Goal: Task Accomplishment & Management: Use online tool/utility

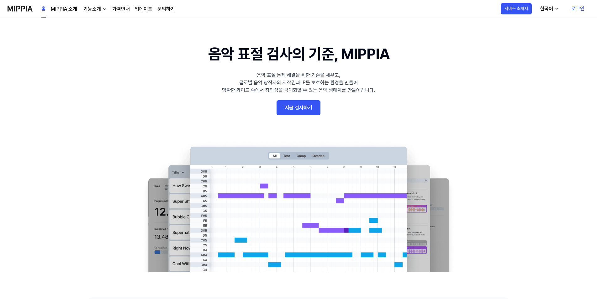
click at [307, 106] on link "지금 검사하기" at bounding box center [299, 107] width 44 height 15
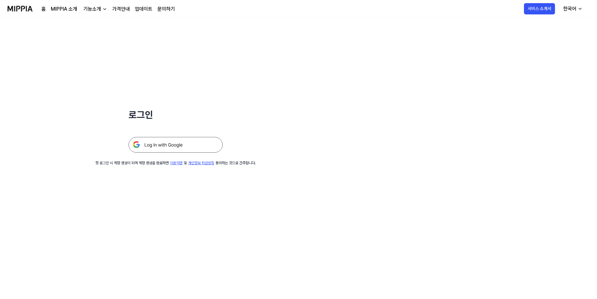
click at [178, 145] on img at bounding box center [176, 145] width 94 height 16
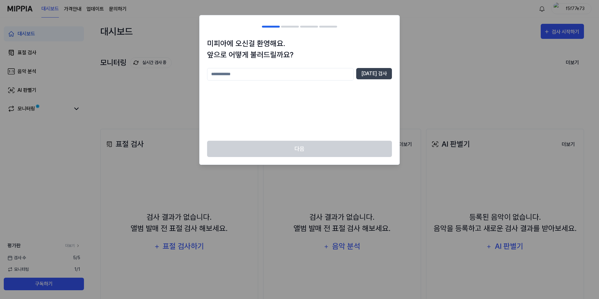
click at [256, 76] on input "text" at bounding box center [280, 74] width 147 height 13
type input "****"
click at [380, 73] on button "중복 검사" at bounding box center [374, 73] width 36 height 11
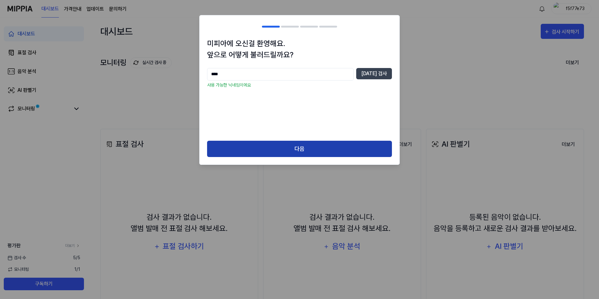
click at [302, 149] on button "다음" at bounding box center [299, 149] width 185 height 17
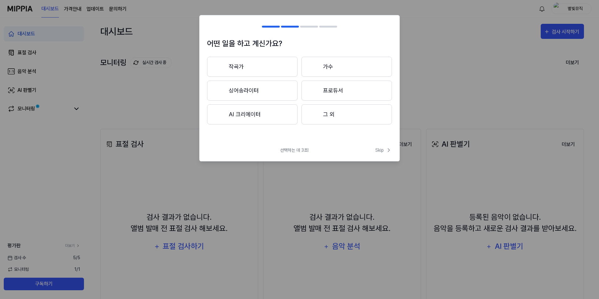
click at [330, 114] on button "그 외" at bounding box center [347, 114] width 91 height 20
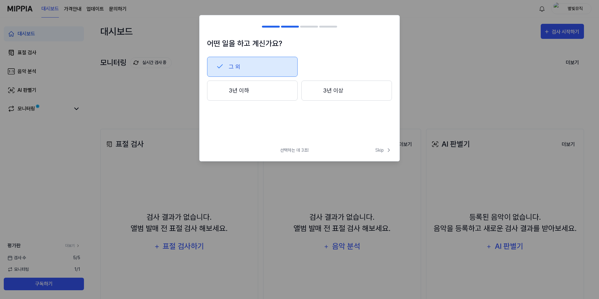
click at [260, 93] on button "3년 이하" at bounding box center [252, 91] width 91 height 20
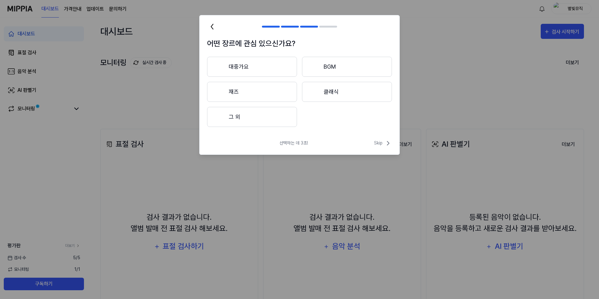
click at [250, 68] on button "대중가요" at bounding box center [252, 67] width 90 height 20
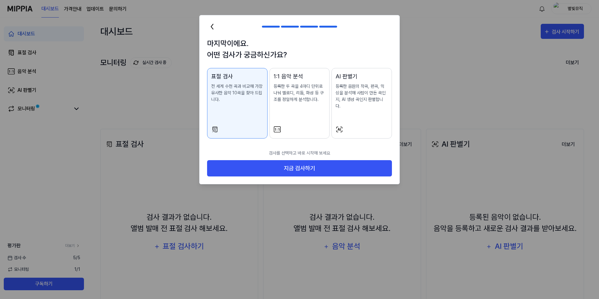
click at [363, 103] on p "등록한 음원의 작곡, 편곡, 믹싱을 분석해 사람이 만든 곡인지, AI 생성 곡인지 판별합니다." at bounding box center [362, 96] width 52 height 26
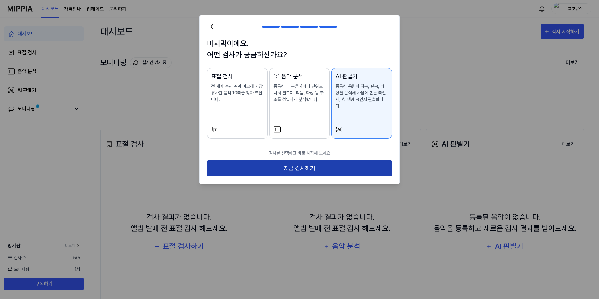
click at [324, 161] on button "지금 검사하기" at bounding box center [299, 168] width 185 height 17
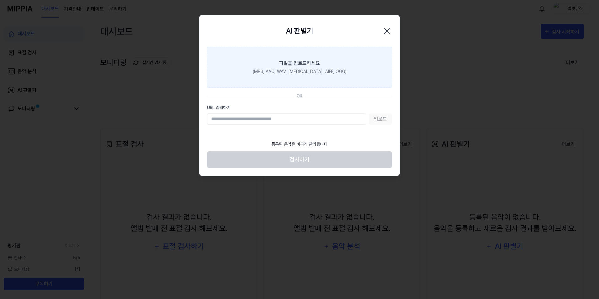
click at [324, 70] on div "(MP3, AAC, WAV, FLAC, AIFF, OGG)" at bounding box center [300, 71] width 94 height 7
click at [0, 0] on input "파일을 업로드하세요 (MP3, AAC, WAV, FLAC, AIFF, OGG)" at bounding box center [0, 0] width 0 height 0
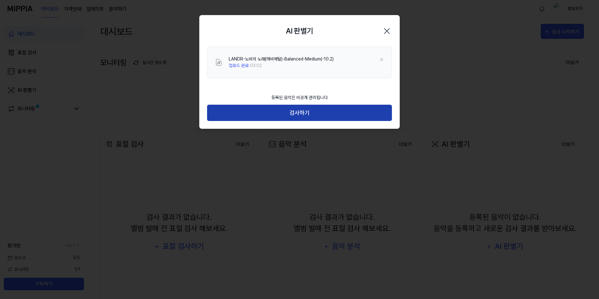
click at [303, 111] on button "검사하기" at bounding box center [299, 113] width 185 height 17
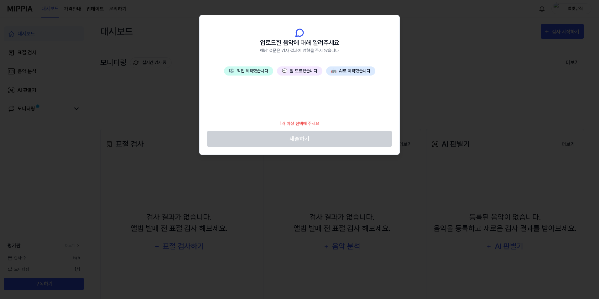
click at [301, 71] on button "💬 잘 모르겠습니다" at bounding box center [299, 70] width 45 height 9
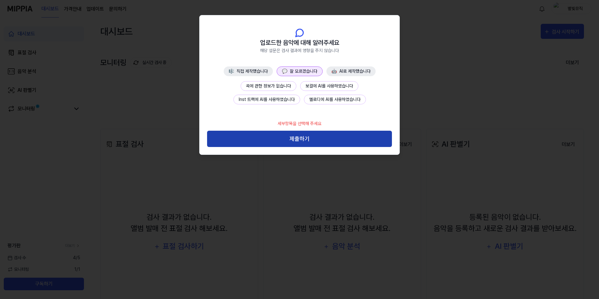
click at [297, 136] on button "제출하기" at bounding box center [299, 139] width 185 height 17
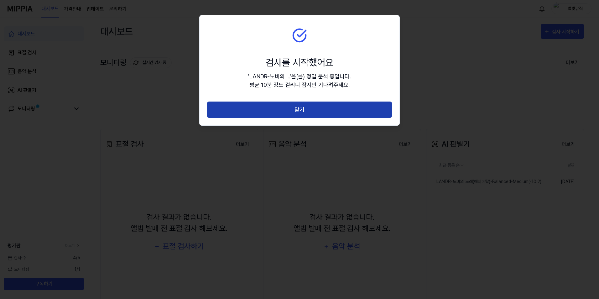
click at [308, 105] on button "닫기" at bounding box center [299, 110] width 185 height 17
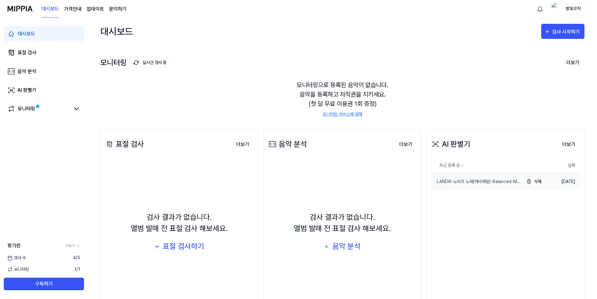
click at [444, 180] on div "LANDR-노비의 노래(헤비메탈)-Balanced-Medium(-10.2)" at bounding box center [475, 181] width 91 height 7
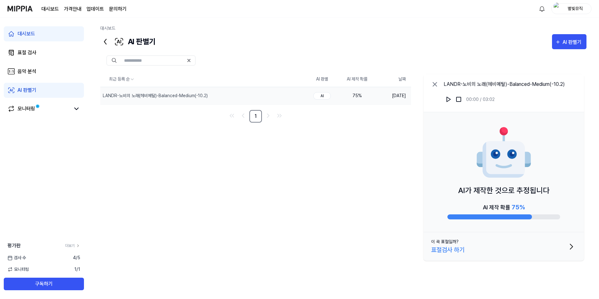
click at [450, 251] on div "표절검사 하기" at bounding box center [448, 249] width 34 height 9
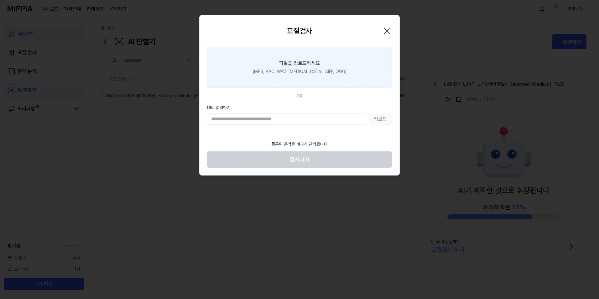
click at [304, 66] on div "파일을 업로드하세요" at bounding box center [299, 64] width 41 height 8
click at [0, 0] on input "파일을 업로드하세요 (MP3, AAC, WAV, FLAC, AIFF, OGG)" at bounding box center [0, 0] width 0 height 0
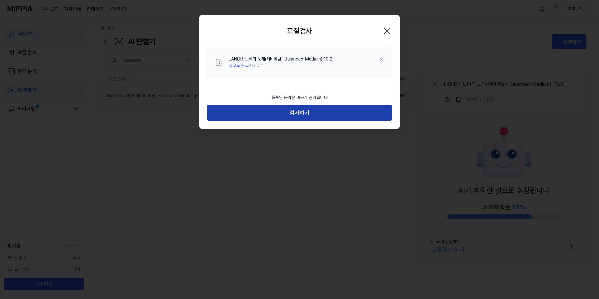
click at [329, 113] on button "검사하기" at bounding box center [299, 113] width 185 height 17
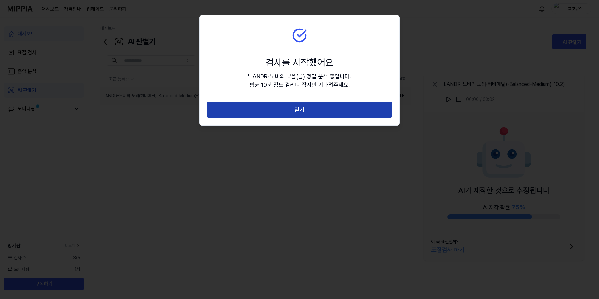
click at [308, 110] on button "닫기" at bounding box center [299, 110] width 185 height 17
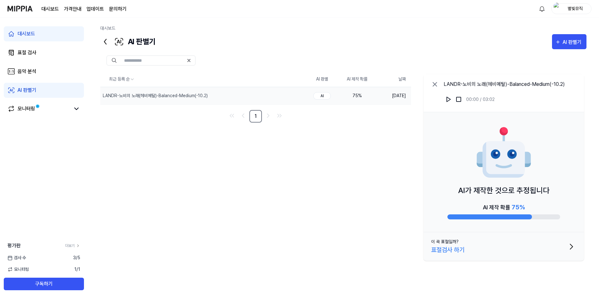
click at [498, 185] on div "AI가 제작한 것으로 추정됩니다 AI 제작 확률 75 %" at bounding box center [504, 172] width 161 height 120
click at [31, 51] on div "표절 검사" at bounding box center [27, 53] width 19 height 8
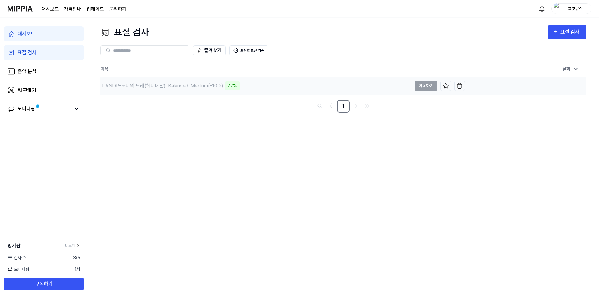
click at [220, 87] on div "LANDR-노비의 노래(헤비메탈)-Balanced-Medium(-10.2)" at bounding box center [162, 86] width 121 height 8
click at [27, 112] on div "모니터링" at bounding box center [27, 109] width 18 height 8
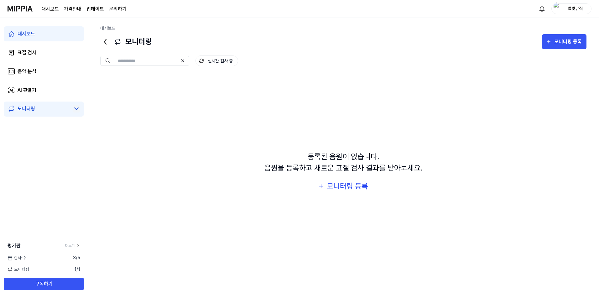
click at [73, 109] on icon at bounding box center [77, 109] width 8 height 8
click at [31, 55] on div "표절 검사" at bounding box center [27, 53] width 19 height 8
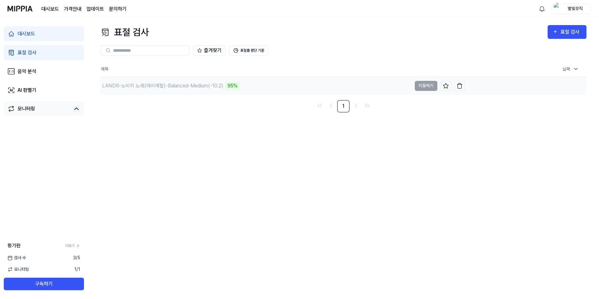
click at [247, 90] on div "LANDR-노비의 노래(헤비메탈)-Balanced-Medium(-10.2) 95%" at bounding box center [256, 86] width 312 height 18
click at [182, 89] on div "LANDR-노비의 노래(헤비메탈)-Balanced-Medium(-10.2)" at bounding box center [162, 86] width 121 height 8
click at [197, 88] on div "LANDR-노비의 노래(헤비메탈)-Balanced-Medium(-10.2)" at bounding box center [162, 86] width 121 height 8
click at [134, 87] on div "LANDR-노비의 노래(헤비메탈)-Balanced-Medium(-10.2)" at bounding box center [162, 86] width 121 height 8
click at [196, 87] on div "LANDR-노비의 노래(헤비메탈)-Balanced-Medium(-10.2)" at bounding box center [162, 86] width 121 height 8
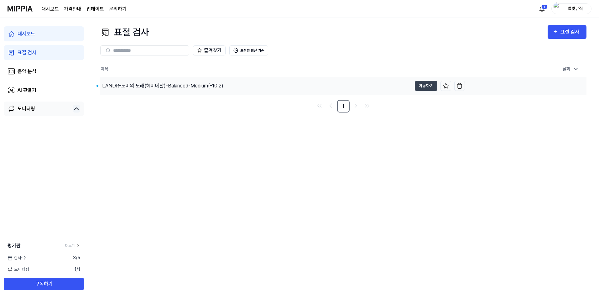
click at [216, 84] on div "LANDR-노비의 노래(헤비메탈)-Balanced-Medium(-10.2)" at bounding box center [162, 86] width 121 height 8
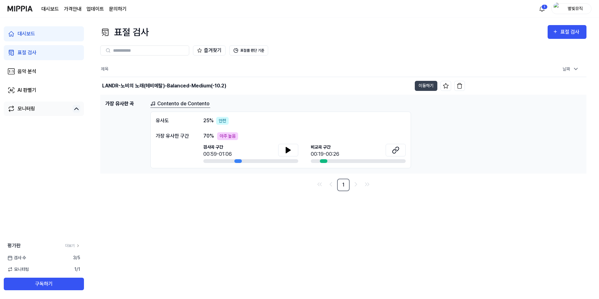
click at [190, 105] on link "Contento de Contento" at bounding box center [180, 104] width 60 height 8
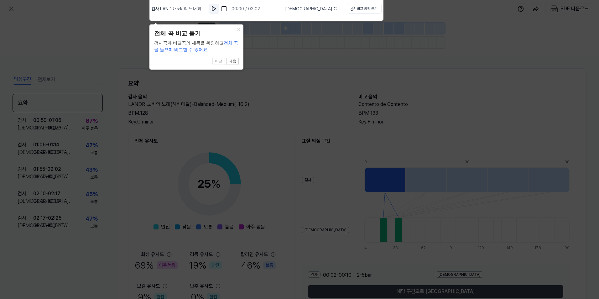
click at [214, 8] on img at bounding box center [214, 9] width 6 height 6
click at [362, 9] on div "비교 음악 듣기" at bounding box center [367, 9] width 21 height 6
click at [217, 10] on img at bounding box center [214, 9] width 6 height 6
click at [279, 73] on icon at bounding box center [299, 148] width 599 height 302
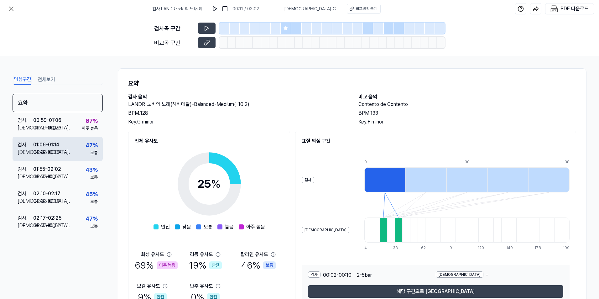
click at [79, 149] on div "검사 . 01:06 - 01:14 비교 . 00:33 - 00:41 47 % 보통" at bounding box center [58, 149] width 90 height 24
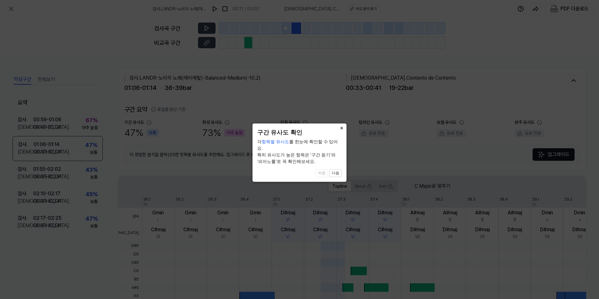
click at [343, 127] on button "×" at bounding box center [342, 128] width 10 height 9
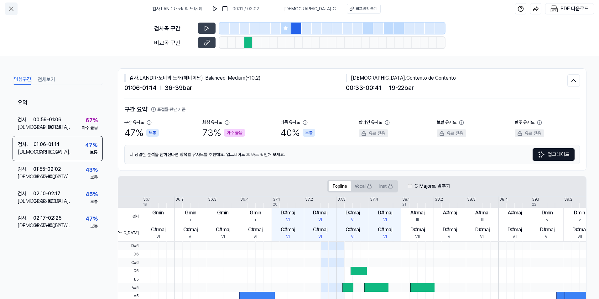
click at [13, 7] on icon at bounding box center [12, 9] width 8 height 8
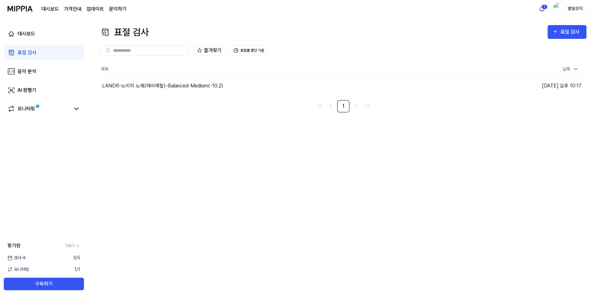
click at [26, 48] on link "표절 검사" at bounding box center [44, 52] width 80 height 15
click at [284, 78] on div "LANDR-노비의 노래(헤비메탈)-Balanced-Medium(-10.2)" at bounding box center [256, 86] width 312 height 18
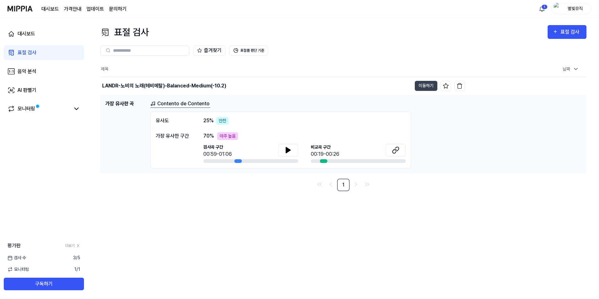
click at [220, 120] on div "안전" at bounding box center [222, 121] width 13 height 8
click at [34, 73] on div "음악 분석" at bounding box center [27, 72] width 19 height 8
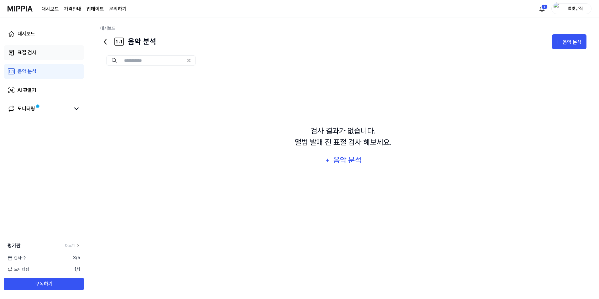
click at [29, 56] on link "표절 검사" at bounding box center [44, 52] width 80 height 15
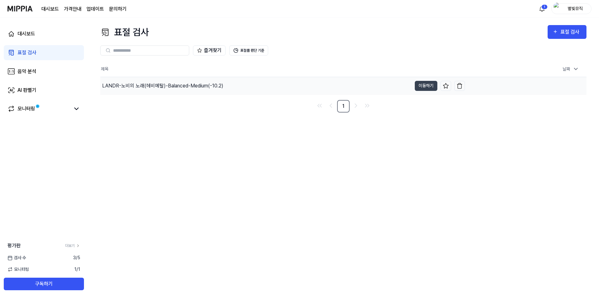
click at [574, 82] on td "2025.08.23 오후 10:17" at bounding box center [526, 86] width 122 height 18
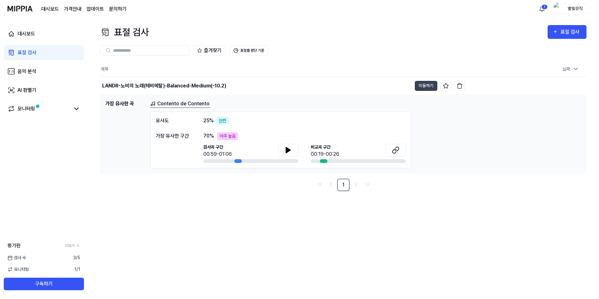
click at [177, 136] on div "가장 유사한 구간" at bounding box center [173, 136] width 35 height 8
click at [27, 93] on div "AI 판별기" at bounding box center [27, 91] width 19 height 8
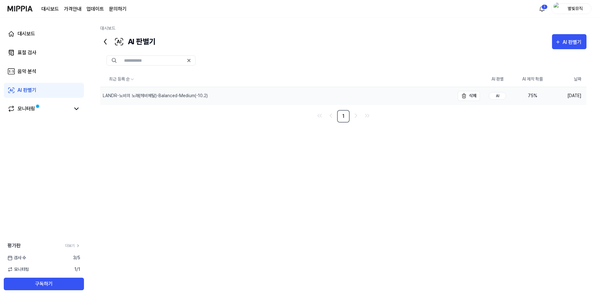
click at [143, 94] on div "LANDR-노비의 노래(헤비메탈)-Balanced-Medium(-10.2)" at bounding box center [155, 95] width 105 height 7
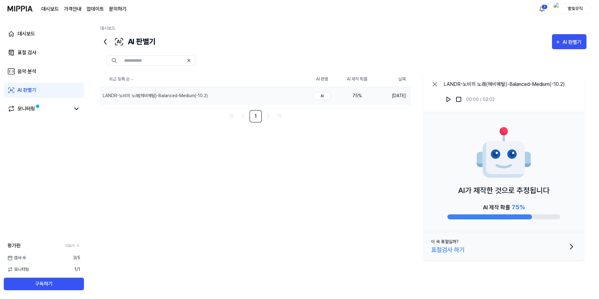
click at [496, 219] on div at bounding box center [490, 216] width 85 height 5
click at [433, 84] on icon at bounding box center [435, 85] width 8 height 8
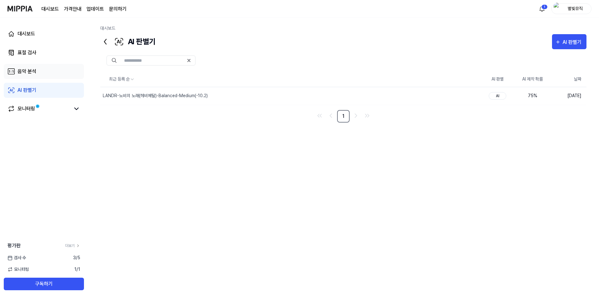
click at [32, 71] on div "음악 분석" at bounding box center [27, 72] width 19 height 8
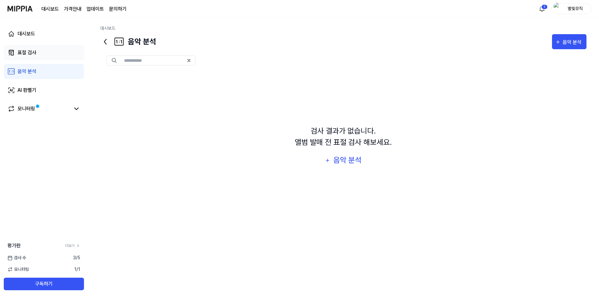
click at [33, 55] on div "표절 검사" at bounding box center [27, 53] width 19 height 8
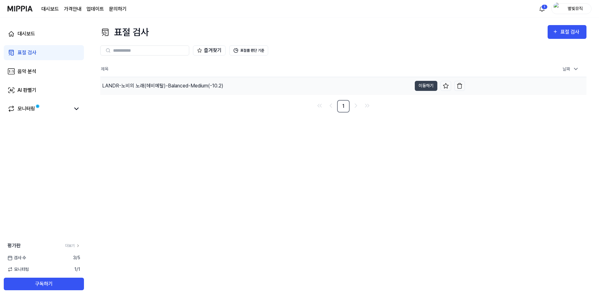
click at [536, 90] on td "2025.08.23 오후 10:17" at bounding box center [526, 86] width 122 height 18
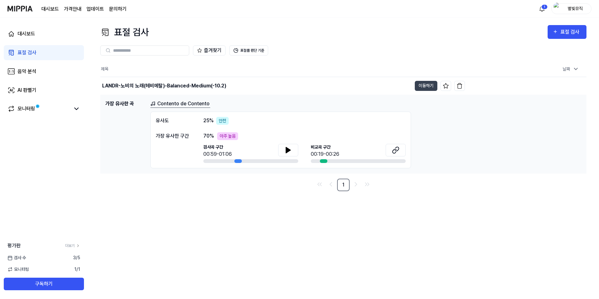
click at [220, 121] on div "안전" at bounding box center [222, 121] width 13 height 8
click at [190, 104] on link "Contento de Contento" at bounding box center [180, 104] width 60 height 8
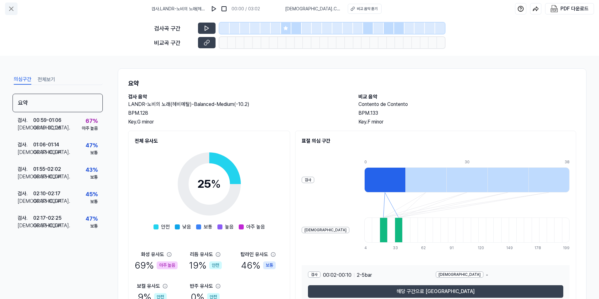
click at [7, 8] on button at bounding box center [11, 9] width 13 height 13
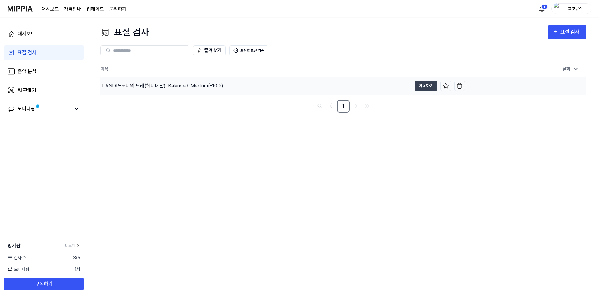
click at [152, 89] on div "LANDR-노비의 노래(헤비메탈)-Balanced-Medium(-10.2)" at bounding box center [162, 86] width 121 height 8
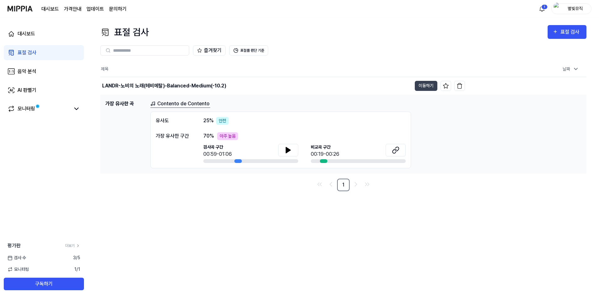
click at [221, 120] on div "안전" at bounding box center [222, 121] width 13 height 8
click at [196, 117] on div "유사도 25 % 안전" at bounding box center [281, 121] width 250 height 8
click at [129, 104] on h1 "가장 유사한 곡" at bounding box center [125, 134] width 40 height 68
click at [154, 88] on div "LANDR-노비의 노래(헤비메탈)-Balanced-Medium(-10.2)" at bounding box center [164, 86] width 124 height 8
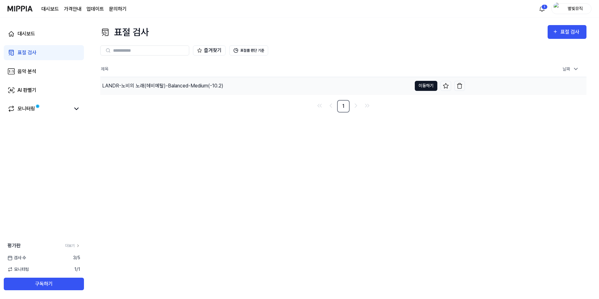
click at [430, 86] on button "이동하기" at bounding box center [426, 86] width 23 height 10
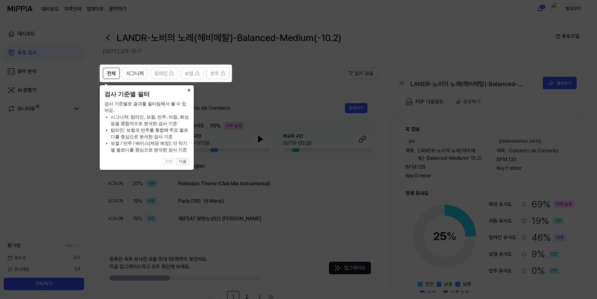
click at [188, 89] on button "×" at bounding box center [189, 89] width 10 height 9
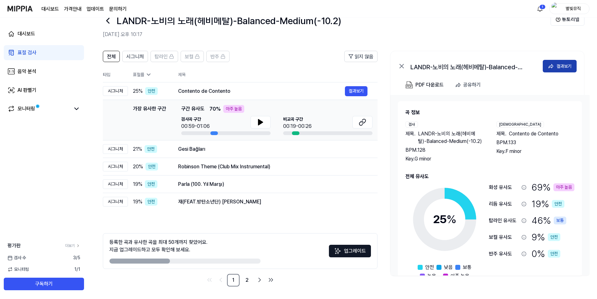
click at [561, 67] on div "결과보기" at bounding box center [563, 66] width 15 height 7
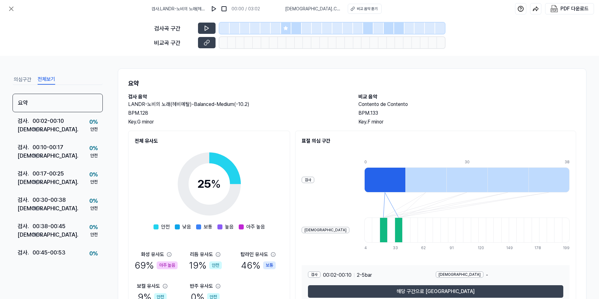
click at [46, 82] on button "전체보기" at bounding box center [47, 80] width 18 height 10
click at [21, 80] on button "의심구간" at bounding box center [23, 80] width 18 height 10
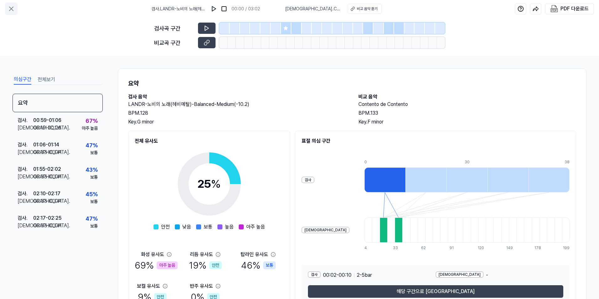
click at [8, 9] on icon at bounding box center [12, 9] width 8 height 8
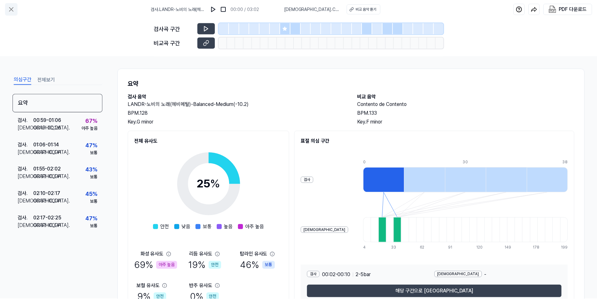
scroll to position [17, 0]
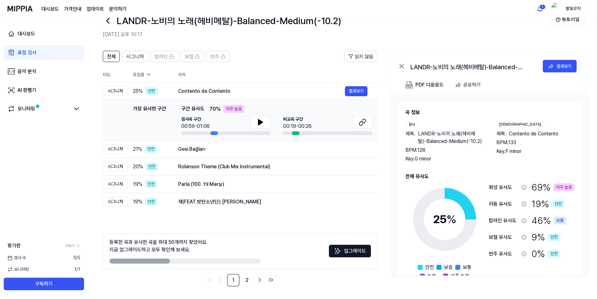
drag, startPoint x: 149, startPoint y: 242, endPoint x: 197, endPoint y: 242, distance: 48.3
click at [197, 242] on div "등록한 곡과 유사한 곡을 최대 50개까지 찾았어요. 지금 업그레이드하고 모두 확인해 보세요." at bounding box center [158, 246] width 98 height 15
click at [168, 248] on div "등록한 곡과 유사한 곡을 최대 50개까지 찾았어요. 지금 업그레이드하고 모두 확인해 보세요." at bounding box center [158, 246] width 98 height 15
click at [139, 250] on div "등록한 곡과 유사한 곡을 최대 50개까지 찾았어요. 지금 업그레이드하고 모두 확인해 보세요." at bounding box center [158, 246] width 98 height 15
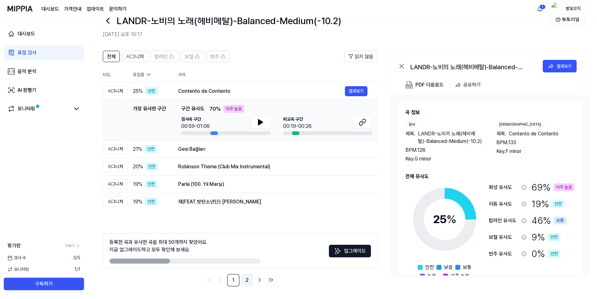
click at [244, 280] on link "2" at bounding box center [247, 280] width 13 height 13
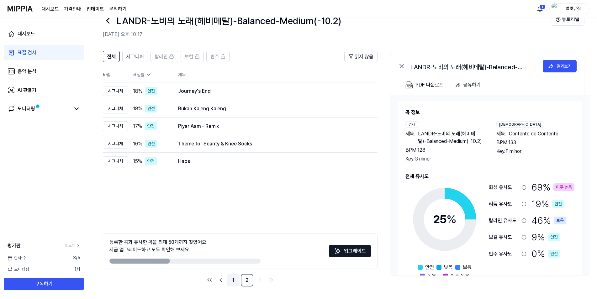
click at [236, 279] on link "1" at bounding box center [233, 280] width 13 height 13
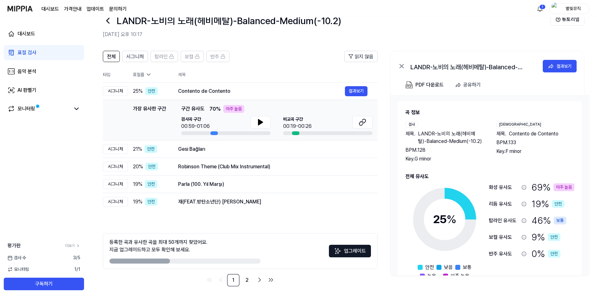
click at [33, 54] on div "표절 검사" at bounding box center [27, 53] width 19 height 8
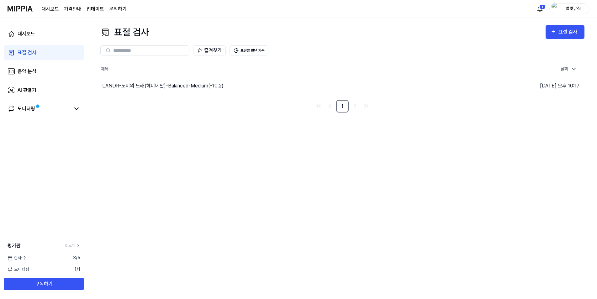
scroll to position [0, 0]
click at [19, 9] on img at bounding box center [20, 8] width 25 height 17
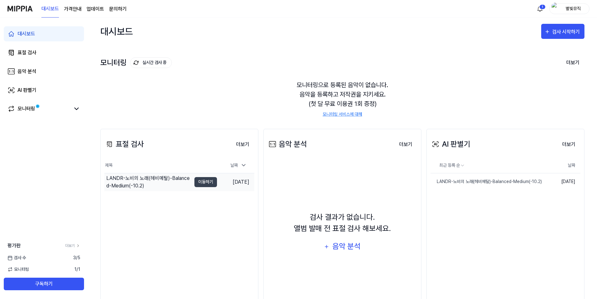
click at [160, 179] on div "LANDR-노비의 노래(헤비메탈)-Balanced-Medium(-10.2)" at bounding box center [148, 182] width 85 height 15
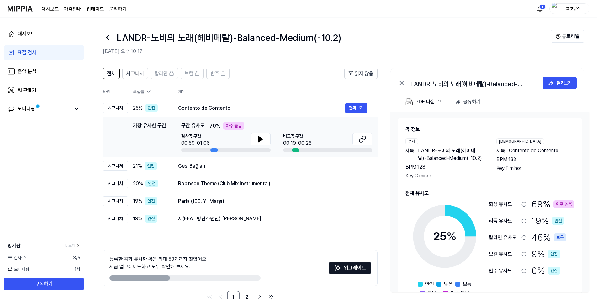
click at [197, 127] on span "구간 유사도" at bounding box center [192, 126] width 23 height 8
click at [119, 108] on div "시그니처" at bounding box center [115, 108] width 25 height 10
